Goal: Task Accomplishment & Management: Use online tool/utility

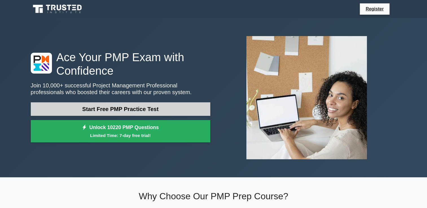
click at [112, 108] on link "Start Free PMP Practice Test" at bounding box center [120, 109] width 179 height 14
